Goal: Transaction & Acquisition: Subscribe to service/newsletter

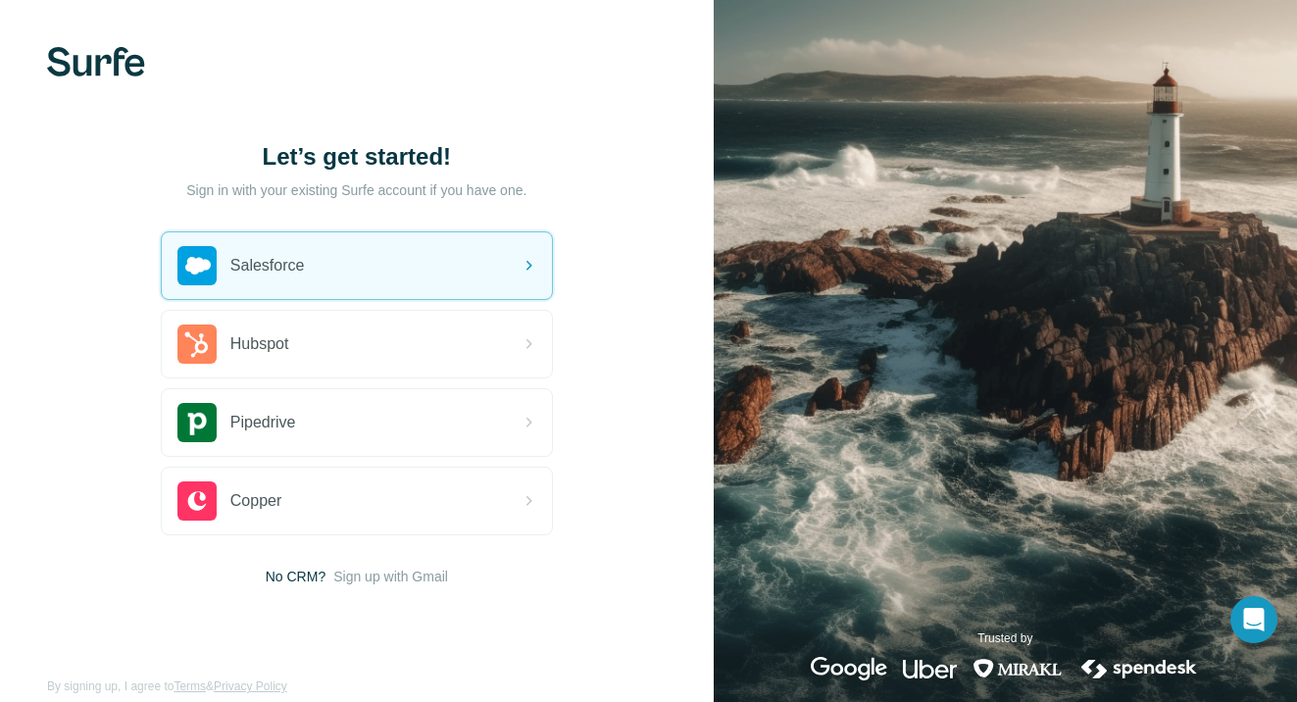
click at [612, 120] on div "Let’s get started! Sign in with your existing Surfe account if you have one. Sa…" at bounding box center [357, 363] width 714 height 727
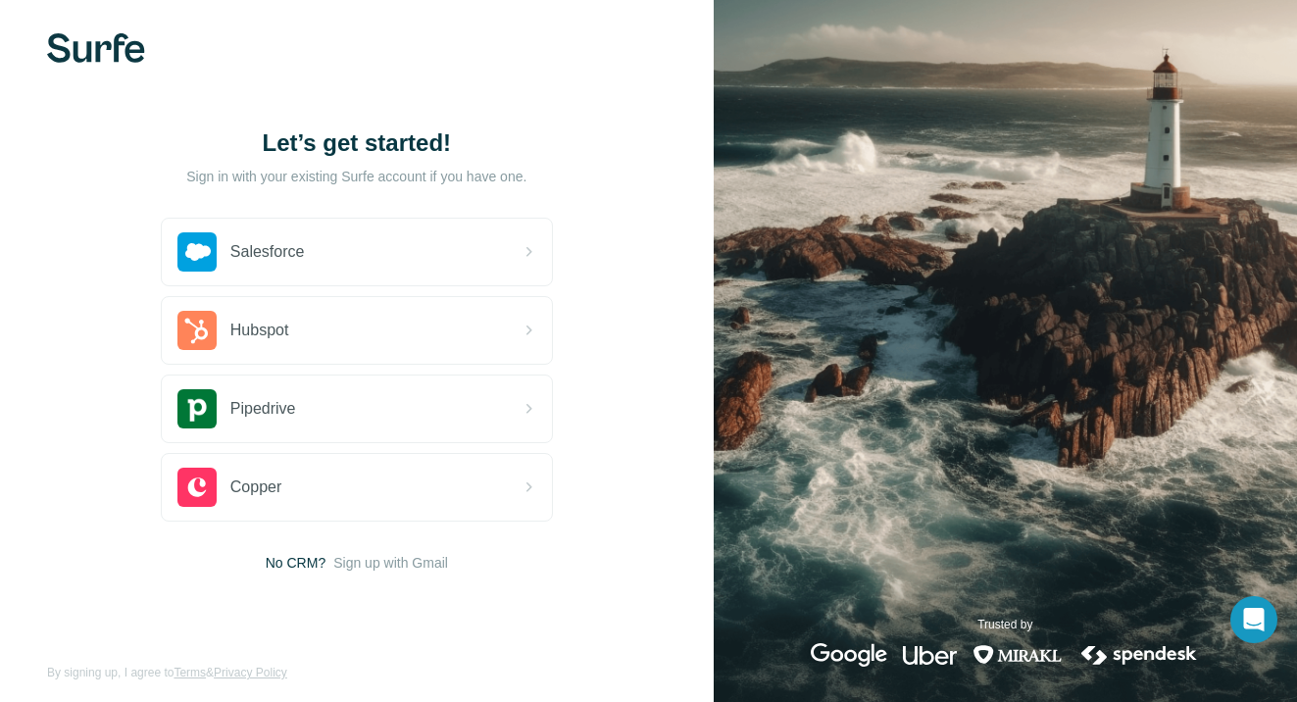
scroll to position [25, 0]
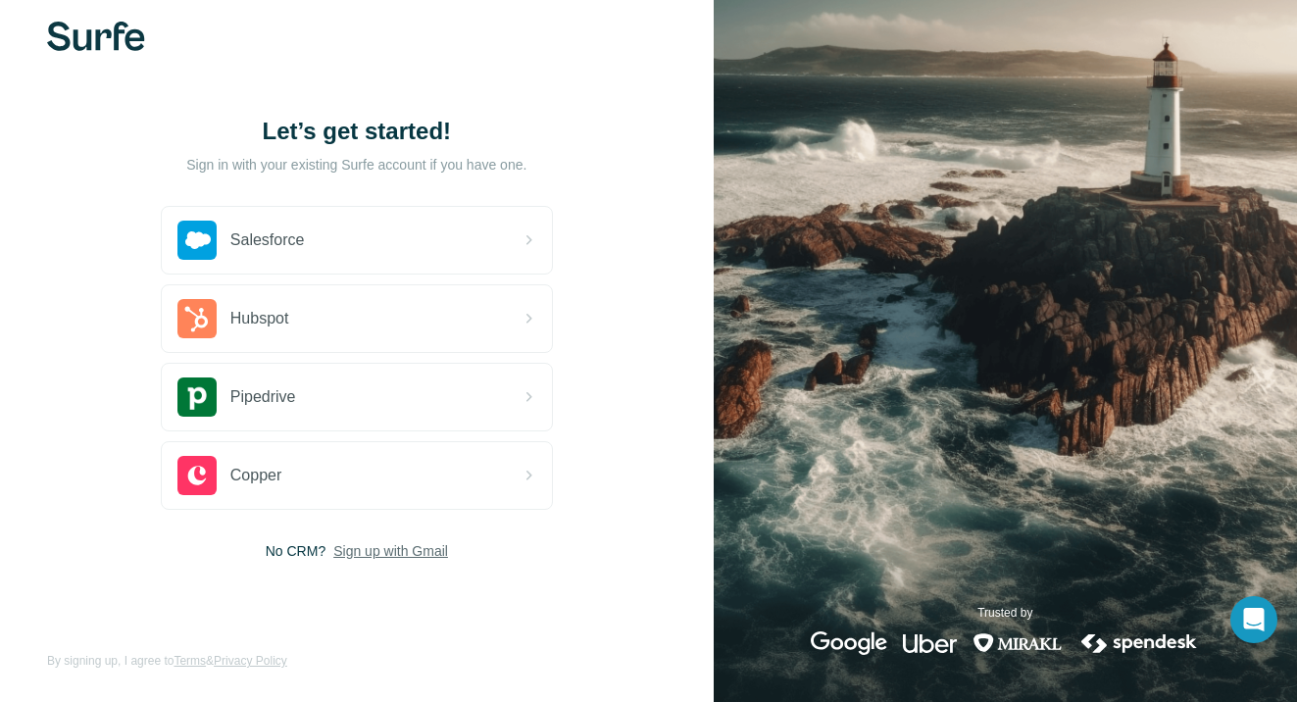
click at [376, 559] on span "Sign up with Gmail" at bounding box center [390, 551] width 115 height 20
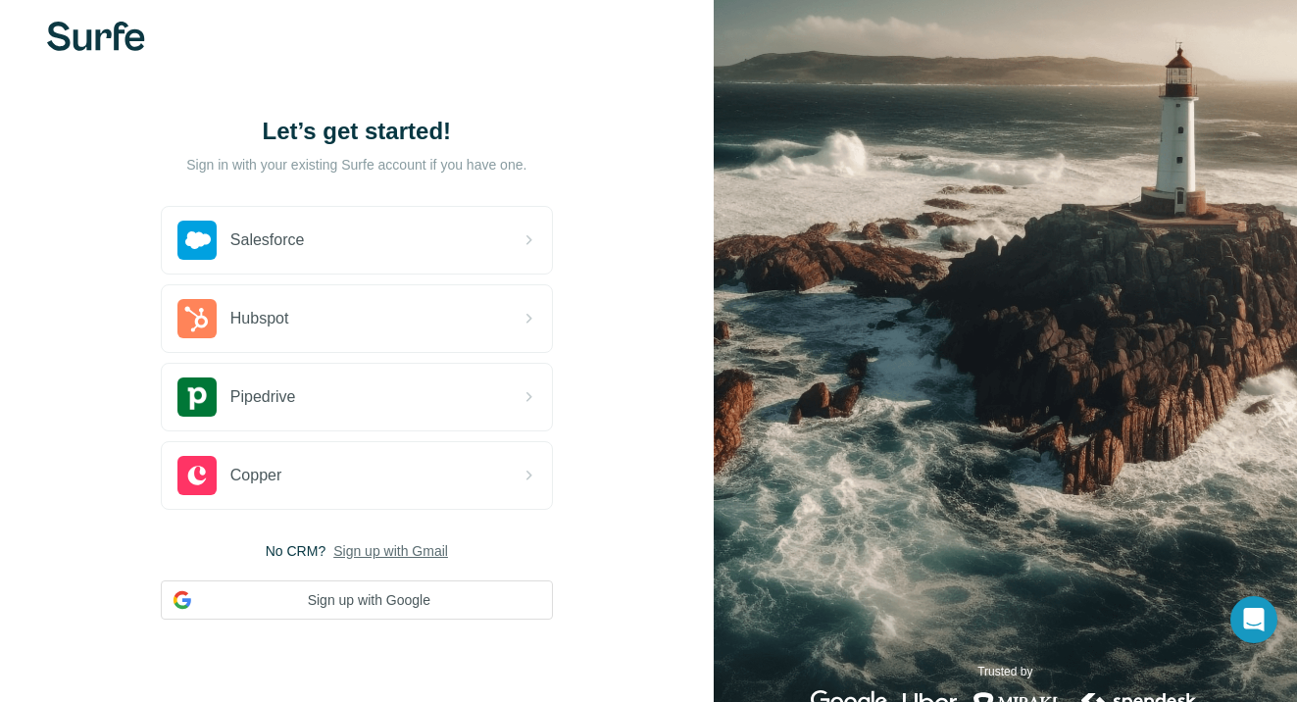
drag, startPoint x: 388, startPoint y: 603, endPoint x: 534, endPoint y: 540, distance: 158.9
click at [388, 604] on button "Sign up with Google" at bounding box center [357, 599] width 392 height 39
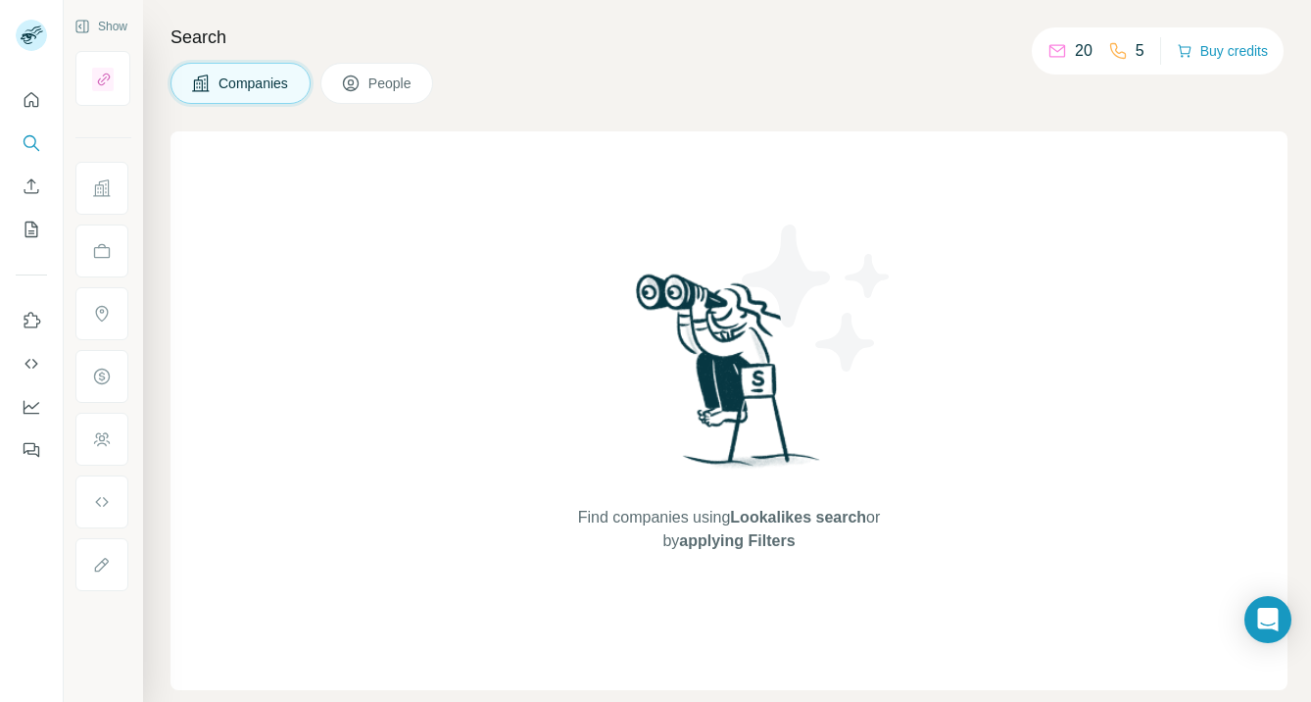
click at [788, 79] on div "Companies People" at bounding box center [729, 83] width 1117 height 41
click at [35, 92] on icon "Quick start" at bounding box center [32, 100] width 20 height 20
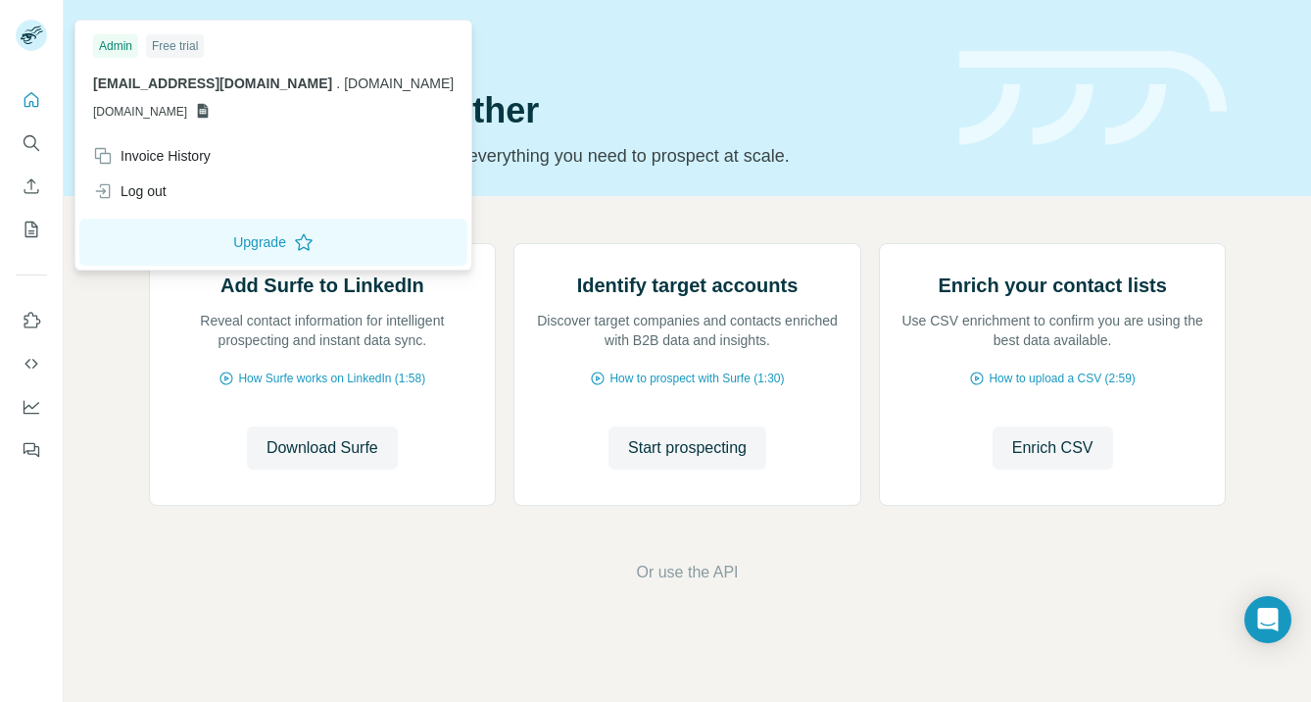
click at [641, 95] on h1 "Let’s prospect together" at bounding box center [542, 110] width 787 height 39
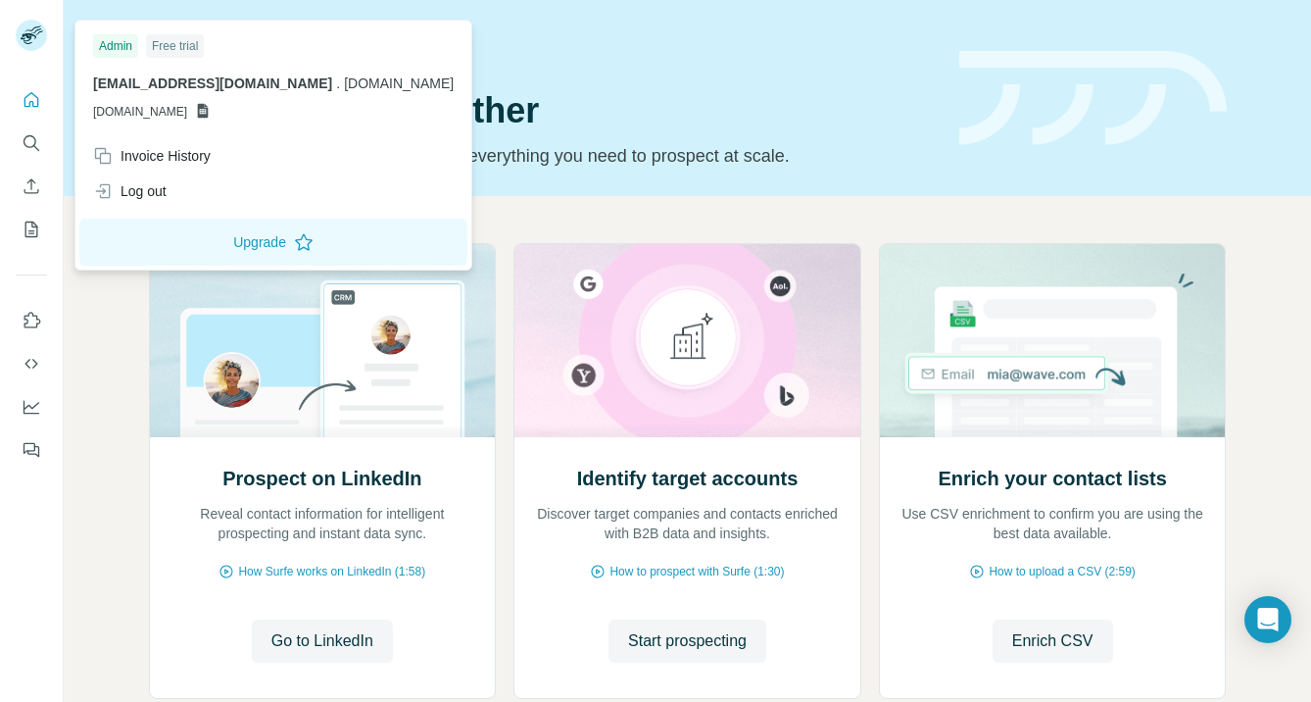
click at [134, 78] on span "[EMAIL_ADDRESS][DOMAIN_NAME]" at bounding box center [212, 83] width 239 height 16
click at [17, 30] on rect at bounding box center [31, 35] width 31 height 31
drag, startPoint x: 130, startPoint y: 521, endPoint x: 332, endPoint y: 477, distance: 206.7
click at [135, 520] on div "Prospect on LinkedIn Reveal contact information for intelligent prospecting and…" at bounding box center [688, 510] width 1248 height 628
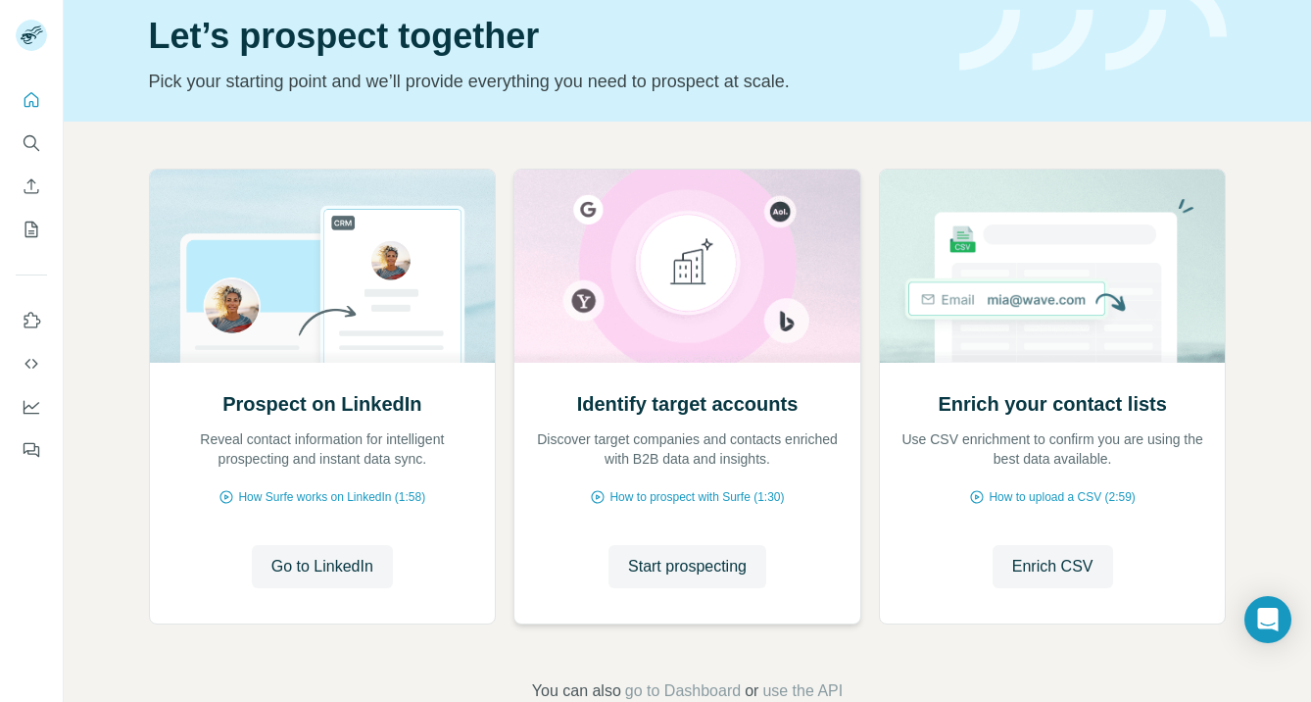
scroll to position [123, 0]
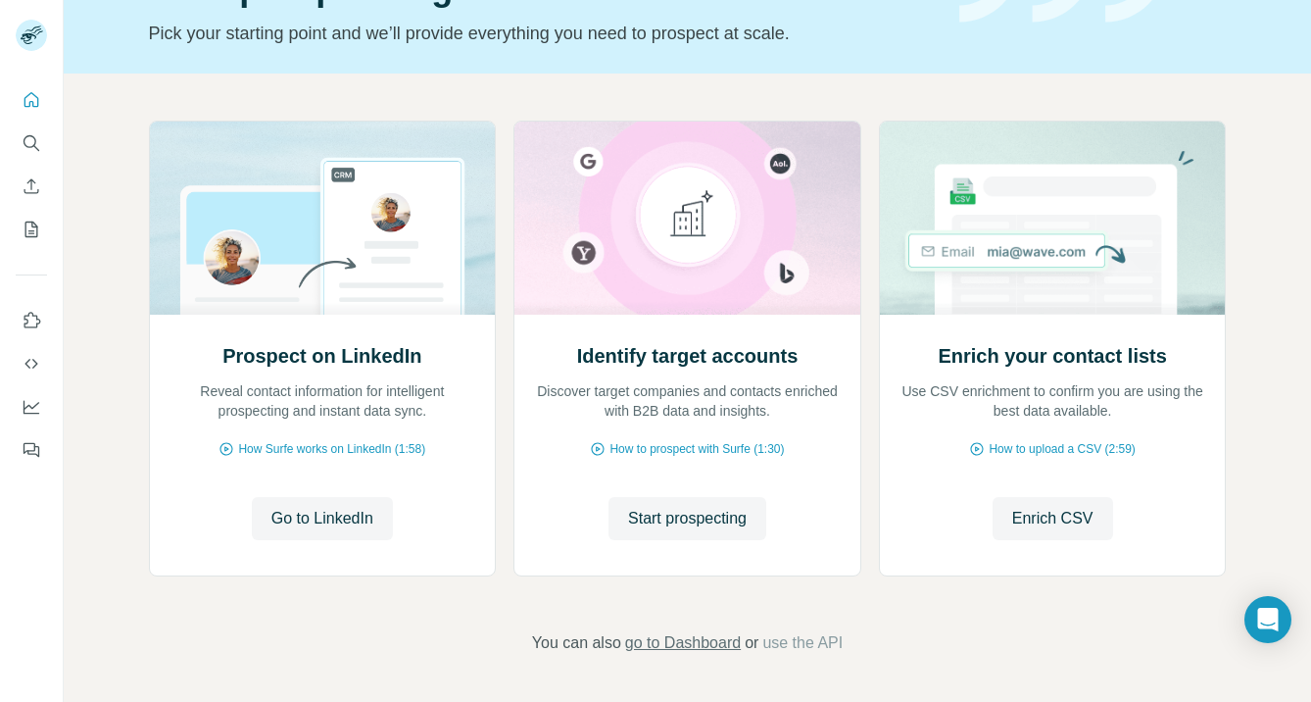
click at [673, 653] on span "go to Dashboard" at bounding box center [683, 643] width 116 height 24
